Goal: Task Accomplishment & Management: Manage account settings

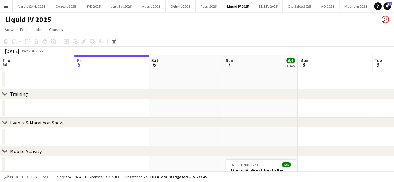
drag, startPoint x: 3, startPoint y: 19, endPoint x: 55, endPoint y: 22, distance: 52.4
click at [55, 22] on div "Liquid IV 2025 user" at bounding box center [197, 18] width 394 height 12
drag, startPoint x: 55, startPoint y: 22, endPoint x: 1, endPoint y: 18, distance: 54.3
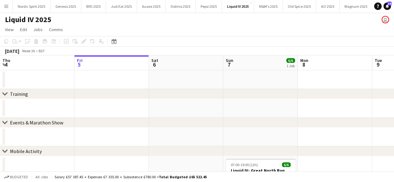
click at [1, 18] on div "Liquid IV 2025 user" at bounding box center [197, 18] width 394 height 12
click at [6, 21] on h1 "Liquid IV 2025" at bounding box center [28, 19] width 46 height 9
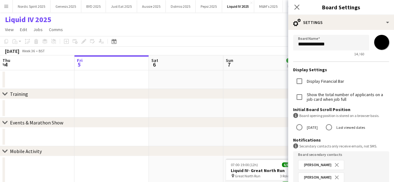
click at [3, 21] on div "Liquid IV 2025 user" at bounding box center [197, 18] width 394 height 12
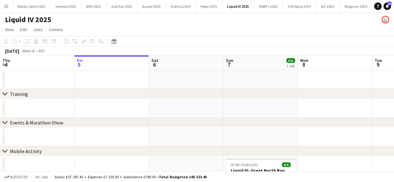
drag, startPoint x: 59, startPoint y: 21, endPoint x: 4, endPoint y: 22, distance: 55.5
click at [4, 22] on div "Liquid IV 2025 user" at bounding box center [197, 18] width 394 height 12
drag, startPoint x: 4, startPoint y: 22, endPoint x: 54, endPoint y: 23, distance: 50.5
click at [54, 23] on div "Liquid IV 2025 user" at bounding box center [197, 18] width 394 height 12
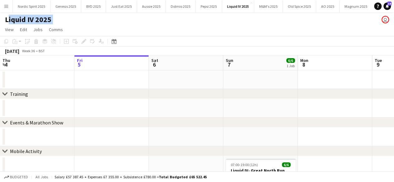
click at [54, 23] on div "Liquid IV 2025 user" at bounding box center [197, 18] width 394 height 12
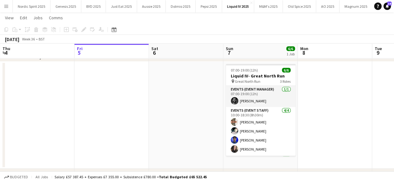
scroll to position [93, 0]
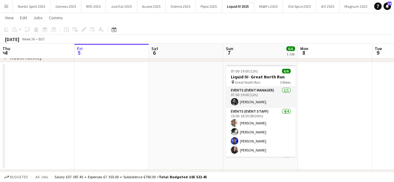
click at [210, 111] on app-date-cell at bounding box center [186, 116] width 74 height 107
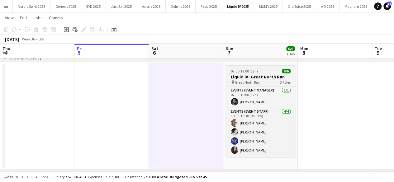
click at [232, 76] on h3 "Liquid IV- Great North Run" at bounding box center [261, 77] width 70 height 6
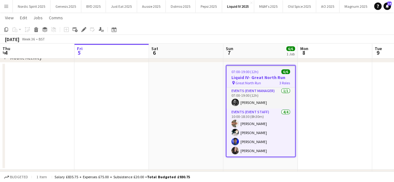
click at [194, 84] on app-date-cell at bounding box center [186, 116] width 74 height 107
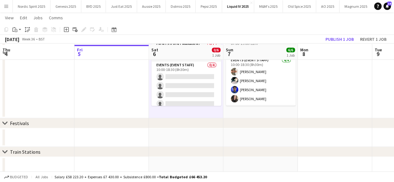
scroll to position [146, 0]
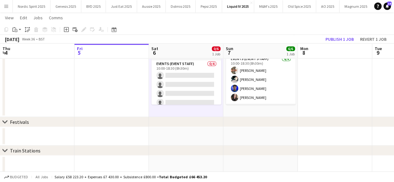
click at [275, 113] on app-date-cell "07:00-19:00 (12h) 6/6 Liquid IV- Great North Run pin Great North Run 3 Roles Ev…" at bounding box center [260, 63] width 74 height 107
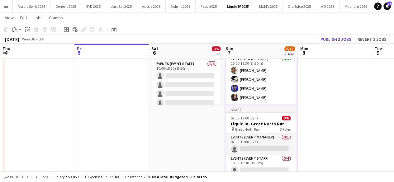
click at [318, 84] on app-date-cell at bounding box center [335, 111] width 74 height 202
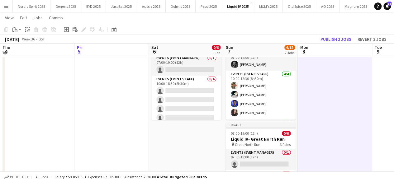
scroll to position [131, 0]
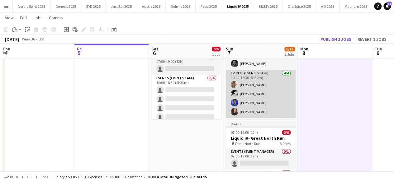
click at [266, 108] on app-card-role "Events (Event Staff) [DATE] 10:00-18:30 (8h30m) [PERSON_NAME] [PERSON_NAME] [PE…" at bounding box center [261, 94] width 70 height 48
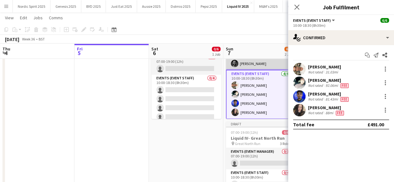
click at [265, 66] on app-card-role "Events (Event Manager) [DATE] 07:00-19:00 (12h) [PERSON_NAME]" at bounding box center [261, 59] width 70 height 21
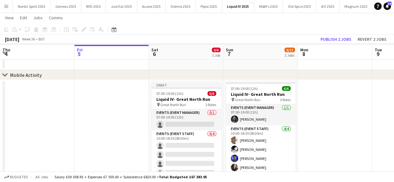
scroll to position [71, 0]
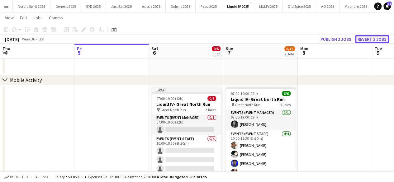
click at [362, 36] on button "Revert 2 jobs" at bounding box center [372, 39] width 34 height 8
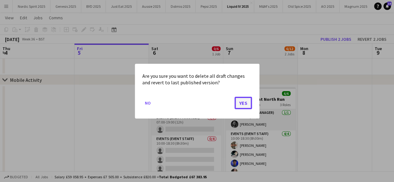
click at [240, 103] on button "Yes" at bounding box center [243, 103] width 17 height 12
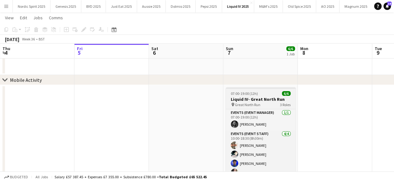
scroll to position [0, 149]
click at [260, 89] on app-job-card "07:00-19:00 (12h) 6/6 Liquid IV- Great North Run pin Great North Run 3 Roles Ev…" at bounding box center [261, 134] width 70 height 92
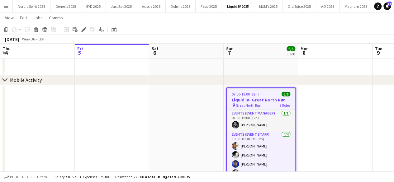
click at [194, 119] on app-date-cell at bounding box center [186, 138] width 74 height 107
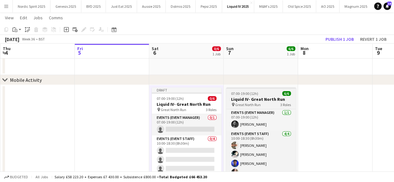
click at [252, 96] on app-job-card "07:00-19:00 (12h) 6/6 Liquid IV- Great North Run pin Great North Run 3 Roles Ev…" at bounding box center [261, 134] width 70 height 92
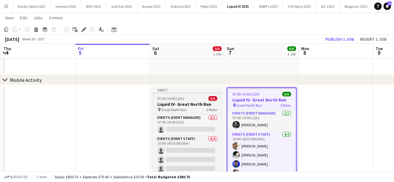
click at [210, 92] on div "Draft" at bounding box center [187, 90] width 70 height 5
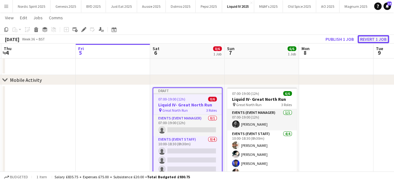
click at [370, 38] on button "Revert 1 job" at bounding box center [373, 39] width 31 height 8
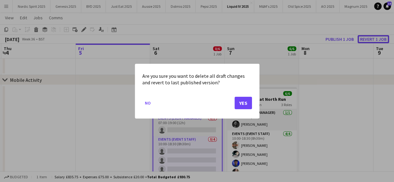
scroll to position [0, 0]
click at [243, 104] on button "Yes" at bounding box center [243, 103] width 17 height 12
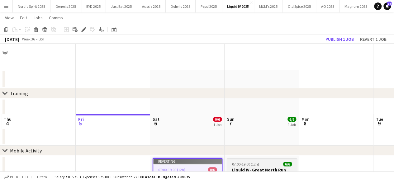
scroll to position [71, 0]
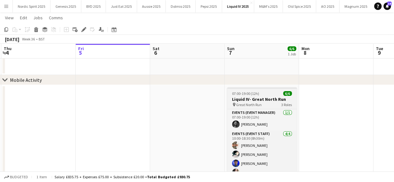
click at [241, 88] on div at bounding box center [262, 88] width 70 height 1
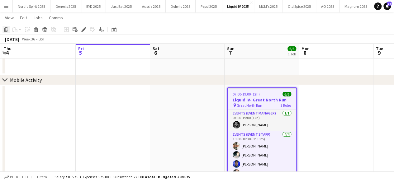
click at [7, 28] on icon "Copy" at bounding box center [6, 29] width 5 height 5
click at [168, 101] on app-date-cell at bounding box center [187, 138] width 74 height 107
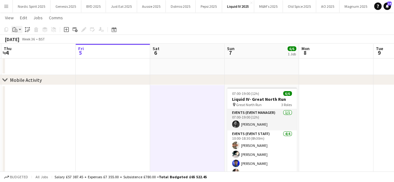
click at [21, 32] on app-action-btn "Paste" at bounding box center [16, 29] width 11 height 7
click at [32, 53] on link "Paste with crew Ctrl+Shift+V" at bounding box center [46, 52] width 59 height 6
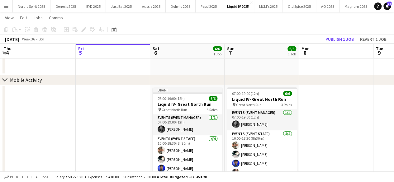
click at [332, 103] on app-date-cell at bounding box center [336, 138] width 74 height 107
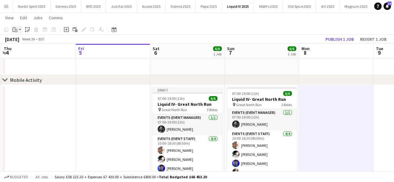
click at [20, 29] on app-action-btn "Paste" at bounding box center [16, 29] width 11 height 7
click at [25, 53] on link "Paste with crew Ctrl+Shift+V" at bounding box center [46, 52] width 59 height 6
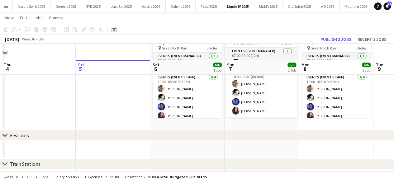
scroll to position [154, 0]
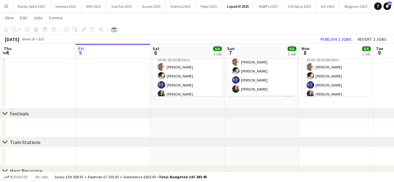
click at [272, 103] on app-date-cell "07:00-19:00 (12h) 6/6 Liquid IV- Great North Run pin Great North Run 3 Roles Ev…" at bounding box center [262, 55] width 74 height 107
click at [18, 29] on div "Paste" at bounding box center [14, 29] width 7 height 7
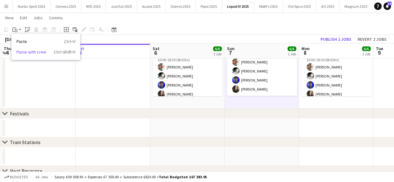
click at [33, 52] on link "Paste with crew Ctrl+Shift+V" at bounding box center [46, 52] width 59 height 6
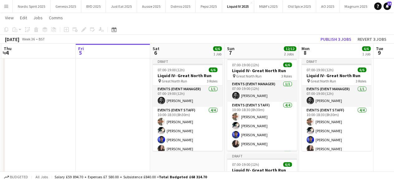
scroll to position [100, 0]
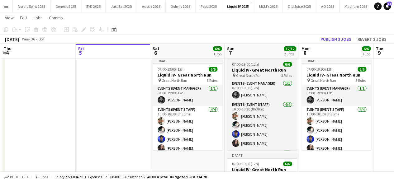
click at [265, 65] on div "07:00-19:00 (12h) 6/6" at bounding box center [262, 64] width 70 height 5
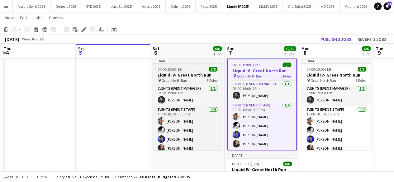
click at [178, 62] on div "Draft" at bounding box center [188, 60] width 70 height 5
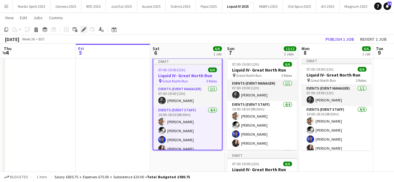
click at [84, 30] on icon at bounding box center [83, 29] width 3 height 3
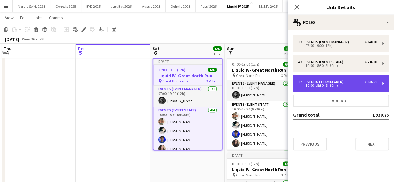
click at [369, 84] on div "£146.75" at bounding box center [371, 82] width 12 height 4
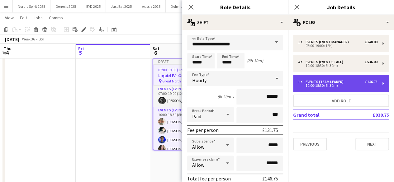
click at [369, 84] on div "10:00-18:30 (8h30m)" at bounding box center [337, 85] width 79 height 3
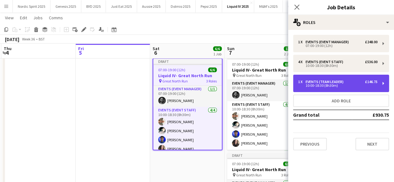
click at [385, 80] on div "1 x Events (Team Leader) £146.75 10:00-18:30 (8h30m)" at bounding box center [341, 83] width 96 height 17
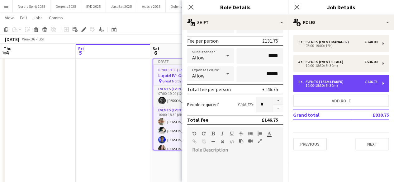
scroll to position [89, 0]
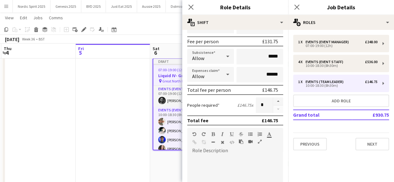
click at [273, 110] on div at bounding box center [278, 106] width 10 height 16
click at [96, 127] on app-date-cell at bounding box center [113, 157] width 74 height 202
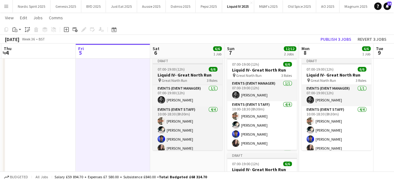
scroll to position [25, 0]
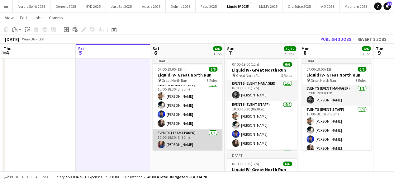
click at [162, 143] on app-user-avatar at bounding box center [161, 144] width 7 height 7
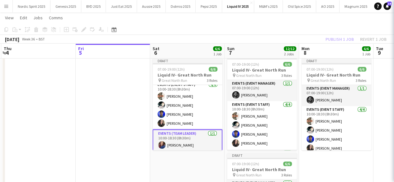
scroll to position [0, 148]
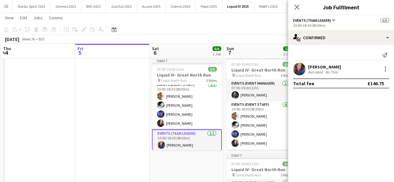
click at [261, 36] on div "[DATE] Week 36 • BST Publish 1 job Revert 1 job" at bounding box center [197, 39] width 394 height 9
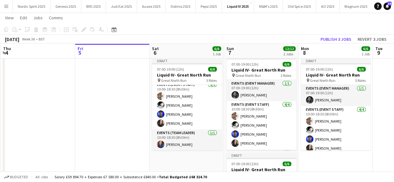
drag, startPoint x: 180, startPoint y: 143, endPoint x: 107, endPoint y: 130, distance: 74.6
click at [107, 130] on app-date-cell at bounding box center [112, 157] width 74 height 202
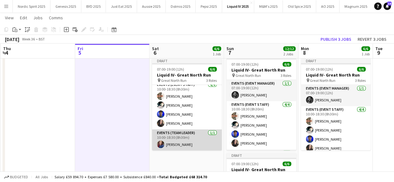
click at [158, 141] on app-card-role "Events (Team Leader) [DATE] 10:00-18:30 (8h30m) [PERSON_NAME]" at bounding box center [187, 140] width 70 height 21
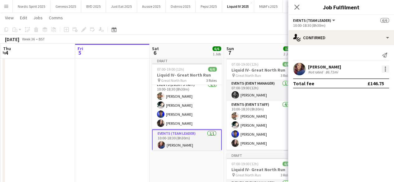
click at [385, 72] on div at bounding box center [385, 68] width 7 height 7
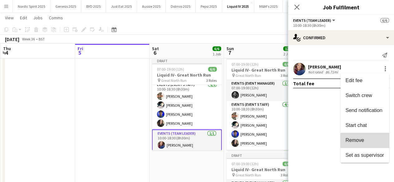
click at [366, 138] on span "Remove" at bounding box center [365, 141] width 39 height 6
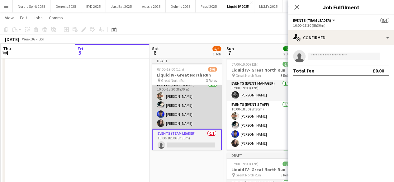
click at [161, 94] on app-user-avatar at bounding box center [160, 96] width 7 height 7
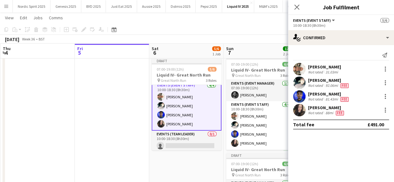
scroll to position [26, 0]
click at [385, 68] on div at bounding box center [385, 68] width 7 height 7
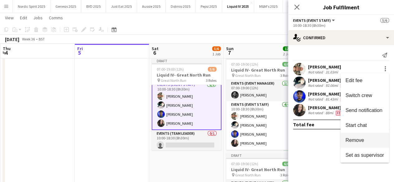
click at [359, 140] on span "Remove" at bounding box center [355, 140] width 19 height 5
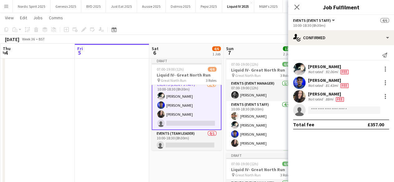
click at [203, 162] on app-date-cell "Draft 07:00-19:00 (12h) 4/6 Liquid IV- Great North Run pin Great North Run 3 Ro…" at bounding box center [186, 157] width 74 height 202
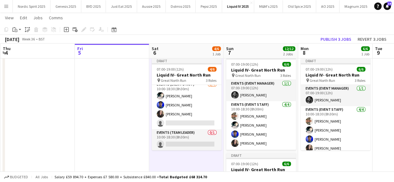
scroll to position [25, 0]
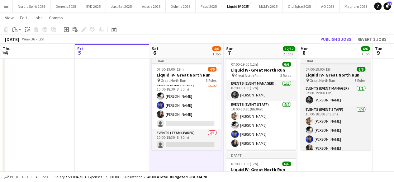
click at [340, 65] on app-job-card "Draft 07:00-19:00 (12h) 6/6 Liquid IV- Great North Run pin Great North Run 3 Ro…" at bounding box center [336, 104] width 70 height 92
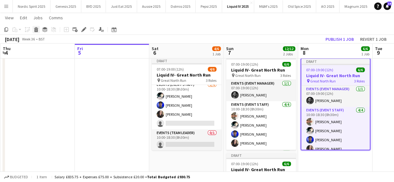
click at [37, 28] on g at bounding box center [36, 29] width 4 height 5
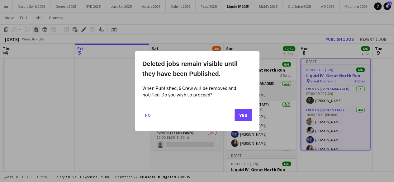
scroll to position [0, 0]
click at [248, 116] on button "Yes" at bounding box center [243, 115] width 17 height 12
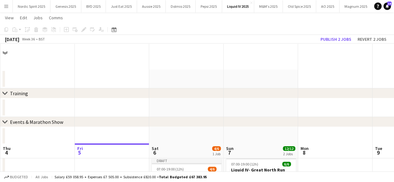
scroll to position [100, 0]
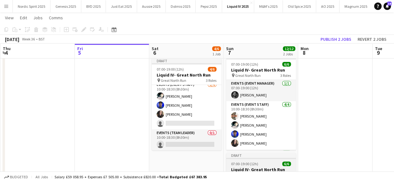
click at [255, 155] on div "Draft" at bounding box center [261, 155] width 70 height 5
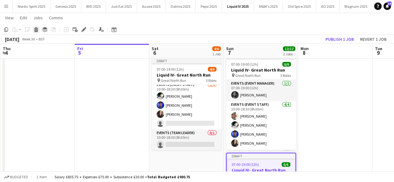
click at [34, 30] on icon "Delete" at bounding box center [36, 29] width 5 height 5
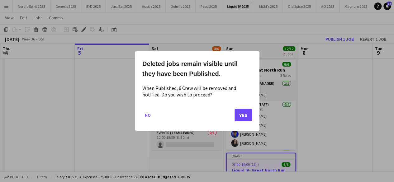
scroll to position [0, 0]
click at [243, 112] on button "Yes" at bounding box center [243, 115] width 17 height 12
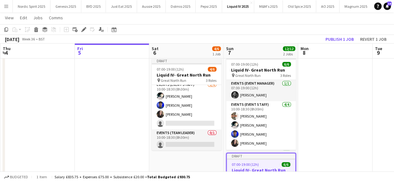
scroll to position [100, 0]
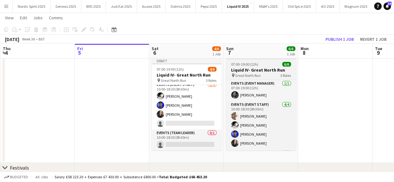
click at [251, 64] on span "07:00-19:00 (12h)" at bounding box center [244, 64] width 27 height 5
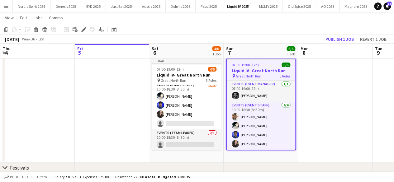
click at [315, 78] on app-date-cell at bounding box center [335, 109] width 74 height 107
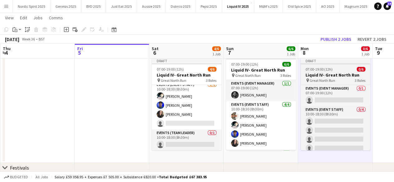
click at [322, 68] on span "07:00-19:00 (12h)" at bounding box center [319, 69] width 27 height 5
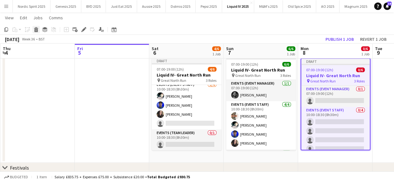
click at [36, 31] on icon at bounding box center [36, 30] width 3 height 3
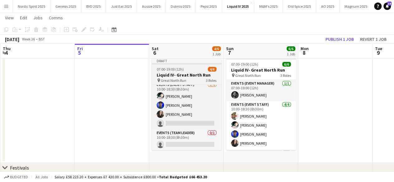
click at [194, 69] on div "07:00-19:00 (12h) 4/6" at bounding box center [187, 69] width 70 height 5
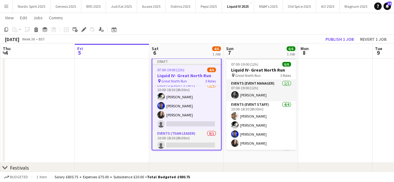
click at [133, 107] on app-date-cell at bounding box center [112, 109] width 74 height 107
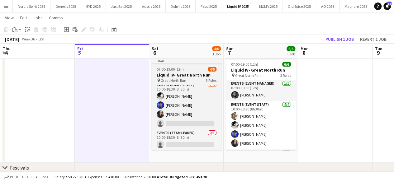
click at [156, 67] on div "07:00-19:00 (12h) 4/6" at bounding box center [187, 69] width 70 height 5
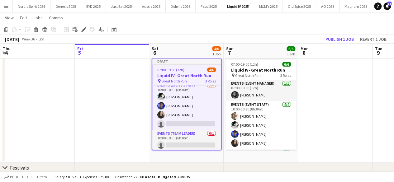
click at [156, 67] on app-job-card "Draft 07:00-19:00 (12h) 4/6 Liquid IV- Great North Run pin Great North Run 3 Ro…" at bounding box center [187, 104] width 70 height 92
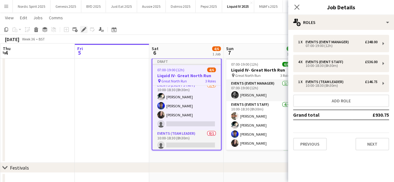
click at [84, 29] on icon at bounding box center [83, 29] width 3 height 3
click at [306, 144] on button "Previous" at bounding box center [310, 144] width 34 height 12
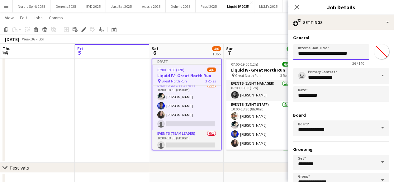
click at [299, 54] on input "**********" at bounding box center [331, 52] width 76 height 16
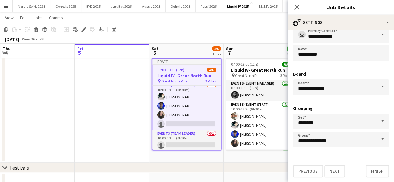
scroll to position [41, 0]
type input "**********"
click at [327, 170] on button "Next" at bounding box center [334, 171] width 21 height 12
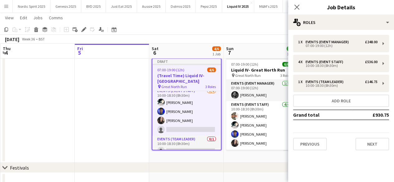
scroll to position [0, 0]
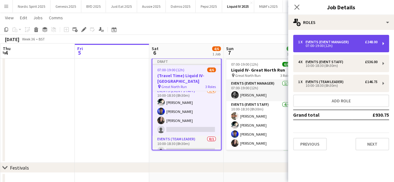
click at [375, 47] on div "1 x Events (Event Manager) £248.00 07:00-19:00 (12h)" at bounding box center [341, 43] width 96 height 17
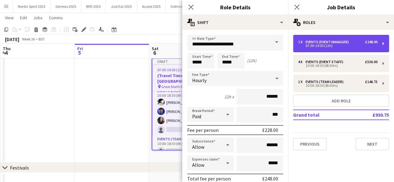
click at [375, 47] on div "1 x Events (Event Manager) £248.00 07:00-19:00 (12h)" at bounding box center [341, 43] width 96 height 17
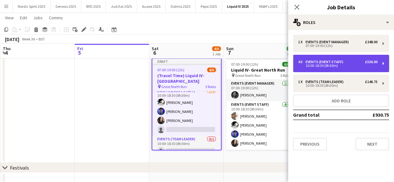
click at [381, 62] on div "4 x Events (Event Staff) £536.00 10:00-18:30 (8h30m)" at bounding box center [341, 63] width 96 height 17
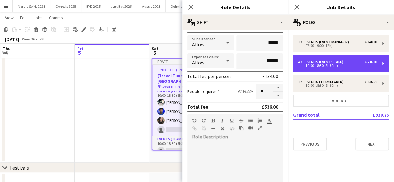
scroll to position [97, 0]
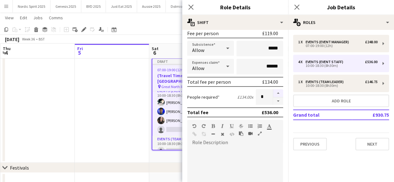
click at [273, 91] on button "button" at bounding box center [278, 93] width 10 height 8
type input "*"
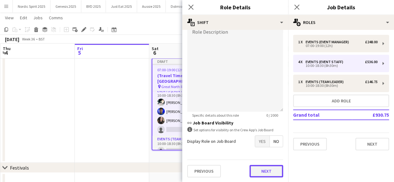
click at [263, 171] on button "Next" at bounding box center [267, 171] width 34 height 12
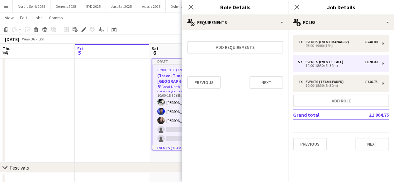
scroll to position [0, 0]
click at [270, 79] on button "Next" at bounding box center [267, 82] width 34 height 12
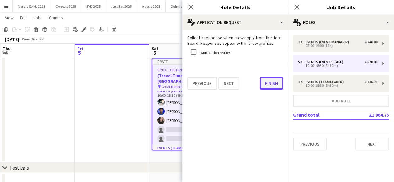
click at [270, 80] on button "Finish" at bounding box center [271, 83] width 23 height 12
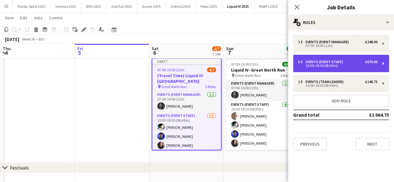
click at [337, 62] on div "Events (Event Staff)" at bounding box center [326, 62] width 40 height 4
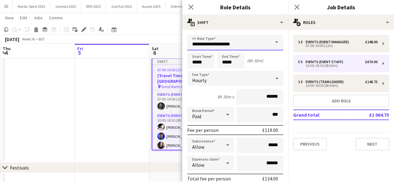
click at [258, 43] on input "**********" at bounding box center [235, 43] width 96 height 16
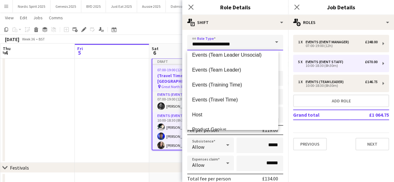
scroll to position [171, 0]
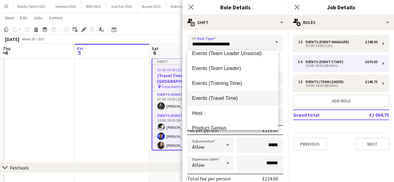
click at [249, 94] on mat-option "Events (Travel Time)" at bounding box center [232, 98] width 91 height 15
type input "**********"
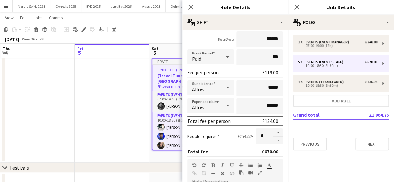
scroll to position [64, 0]
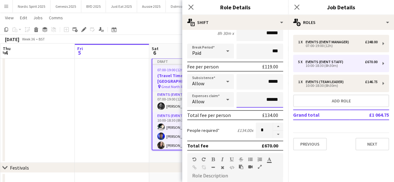
drag, startPoint x: 275, startPoint y: 101, endPoint x: 263, endPoint y: 101, distance: 11.8
click at [263, 101] on input "******" at bounding box center [260, 100] width 47 height 16
type input "*****"
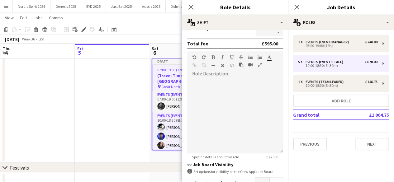
scroll to position [208, 0]
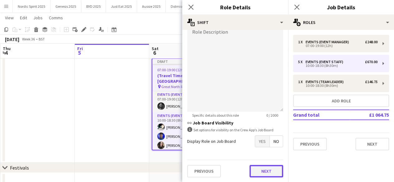
click at [268, 168] on button "Next" at bounding box center [267, 171] width 34 height 12
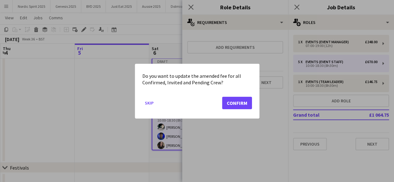
scroll to position [0, 0]
click at [245, 101] on button "Confirm" at bounding box center [237, 103] width 30 height 12
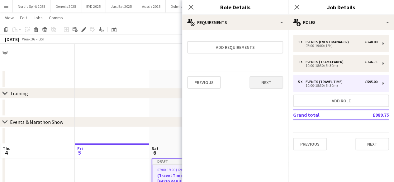
scroll to position [100, 0]
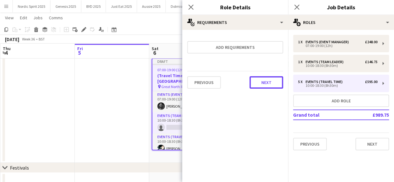
click at [257, 82] on button "Next" at bounding box center [267, 82] width 34 height 12
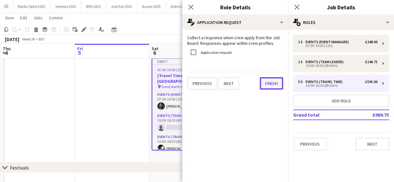
click at [260, 83] on button "Finish" at bounding box center [271, 83] width 23 height 12
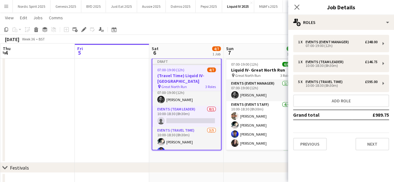
scroll to position [0, 0]
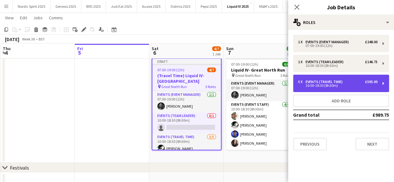
click at [389, 88] on div "5 x Events (Travel Time) £595.00 10:00-18:30 (8h30m)" at bounding box center [341, 83] width 96 height 17
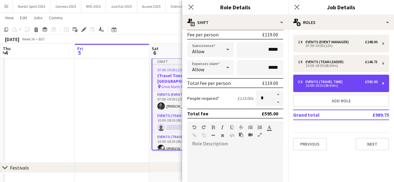
scroll to position [100, 0]
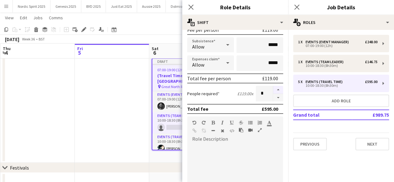
click at [273, 90] on button "button" at bounding box center [278, 90] width 10 height 8
click at [274, 96] on button "button" at bounding box center [278, 98] width 10 height 8
type input "*"
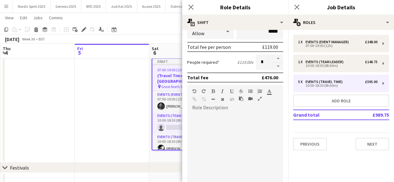
scroll to position [208, 0]
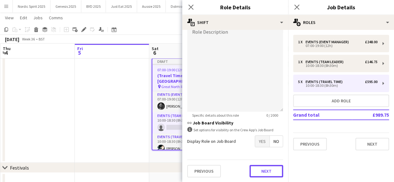
click at [269, 169] on button "Next" at bounding box center [267, 171] width 34 height 12
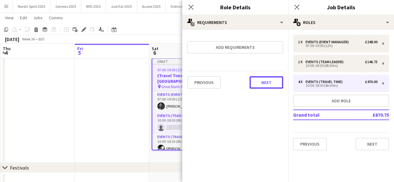
click at [270, 82] on button "Next" at bounding box center [267, 82] width 34 height 12
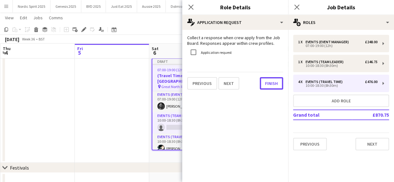
click at [270, 82] on button "Finish" at bounding box center [271, 83] width 23 height 12
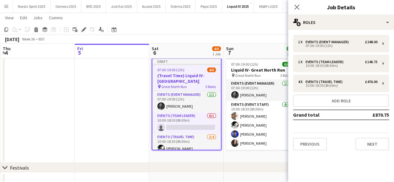
click at [219, 157] on app-date-cell "Draft 07:00-19:00 (12h) 4/6 (Travel Time) Liquid IV- [GEOGRAPHIC_DATA] pin Grea…" at bounding box center [186, 109] width 74 height 107
